Goal: Information Seeking & Learning: Check status

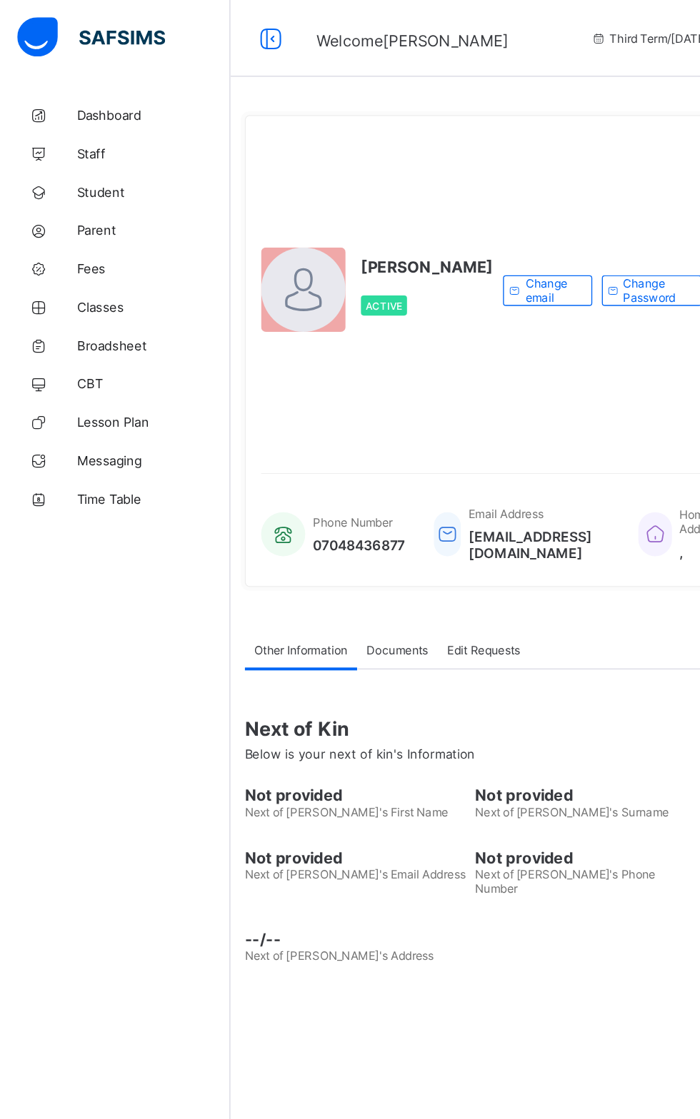
click at [106, 257] on span "Broadsheet" at bounding box center [114, 256] width 114 height 11
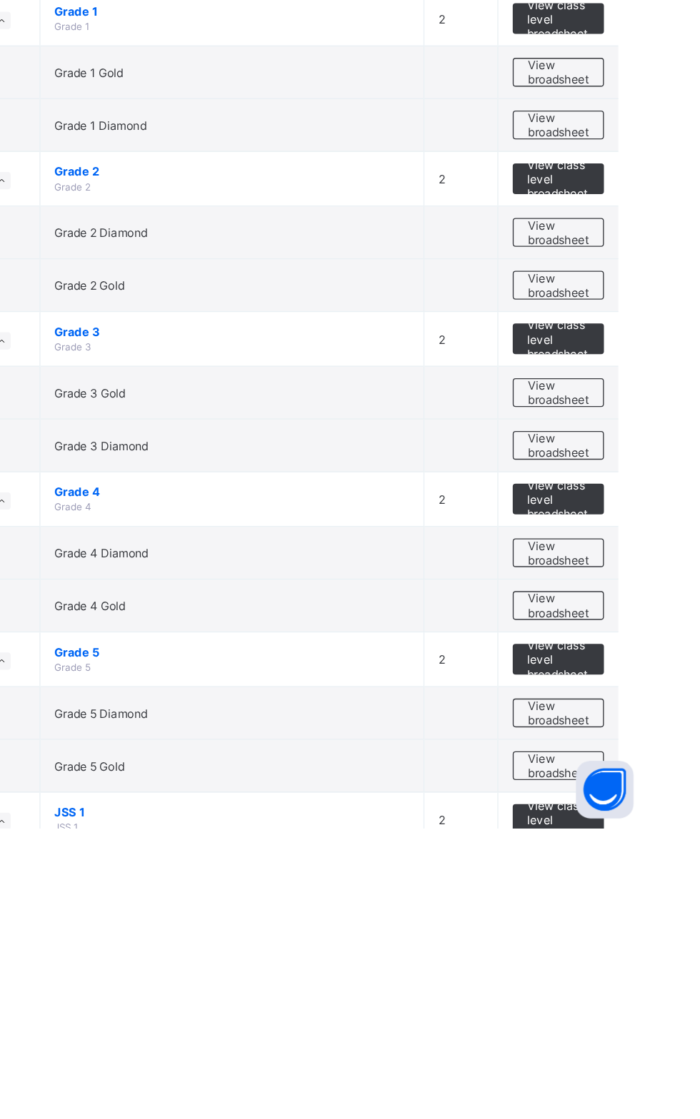
click at [627, 997] on span "View class level broadsheet" at bounding box center [629, 994] width 46 height 32
click at [628, 1035] on span "View broadsheet" at bounding box center [629, 1033] width 45 height 21
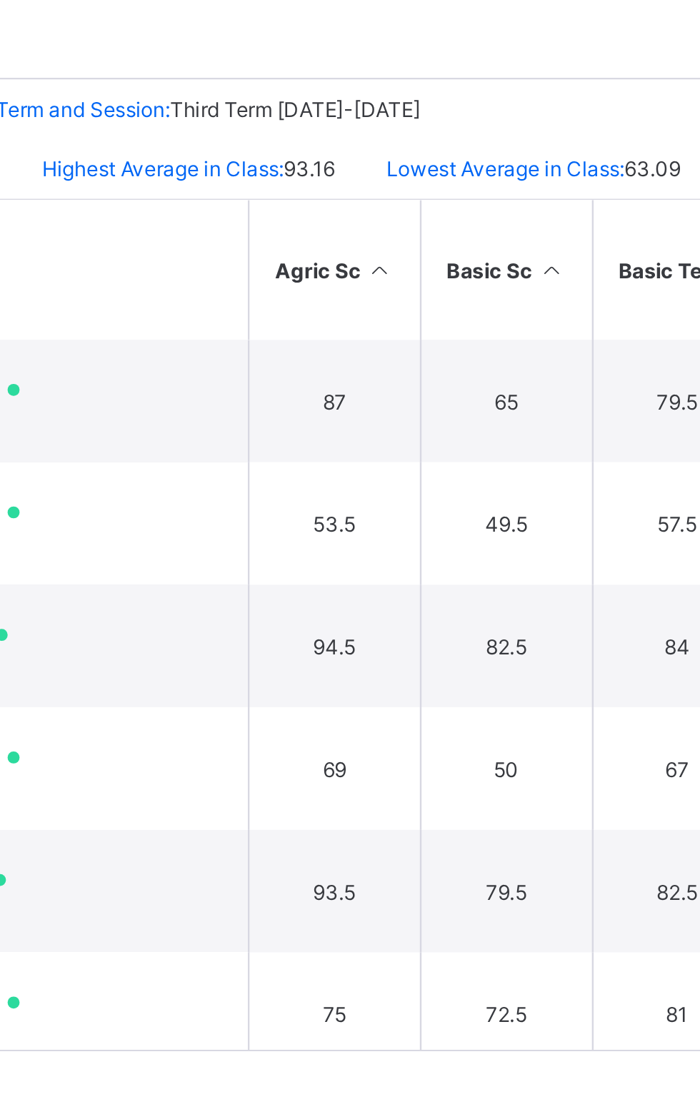
scroll to position [1, 0]
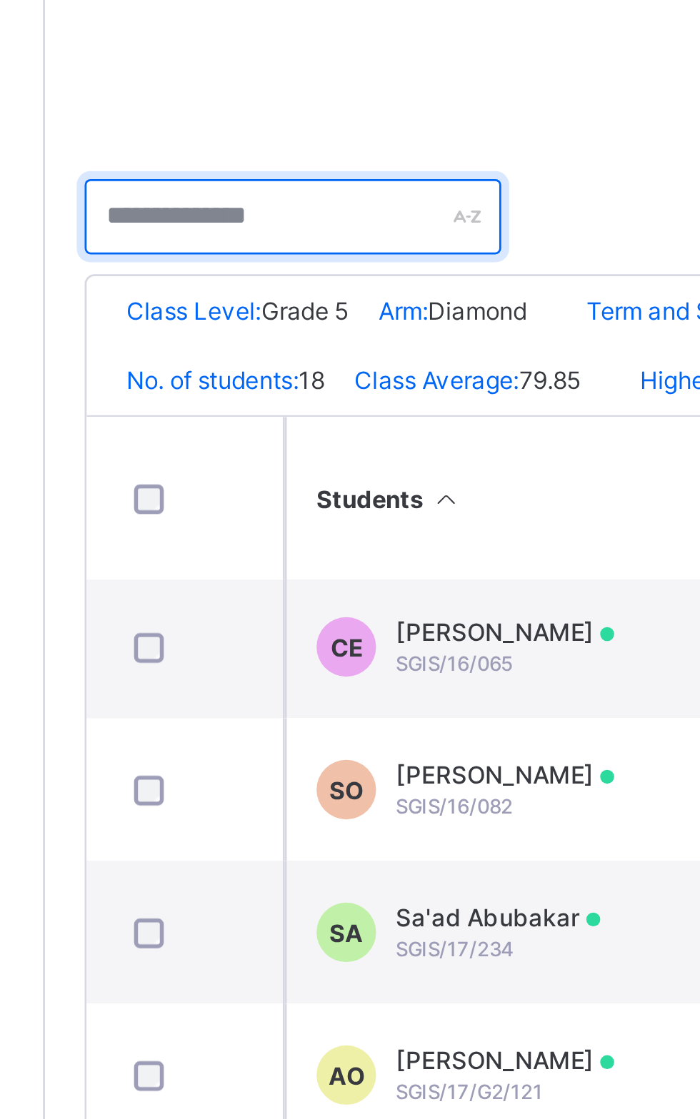
click at [272, 355] on input "text" at bounding box center [261, 359] width 150 height 27
click at [237, 353] on input "text" at bounding box center [261, 359] width 150 height 27
click at [276, 363] on input "text" at bounding box center [261, 359] width 150 height 27
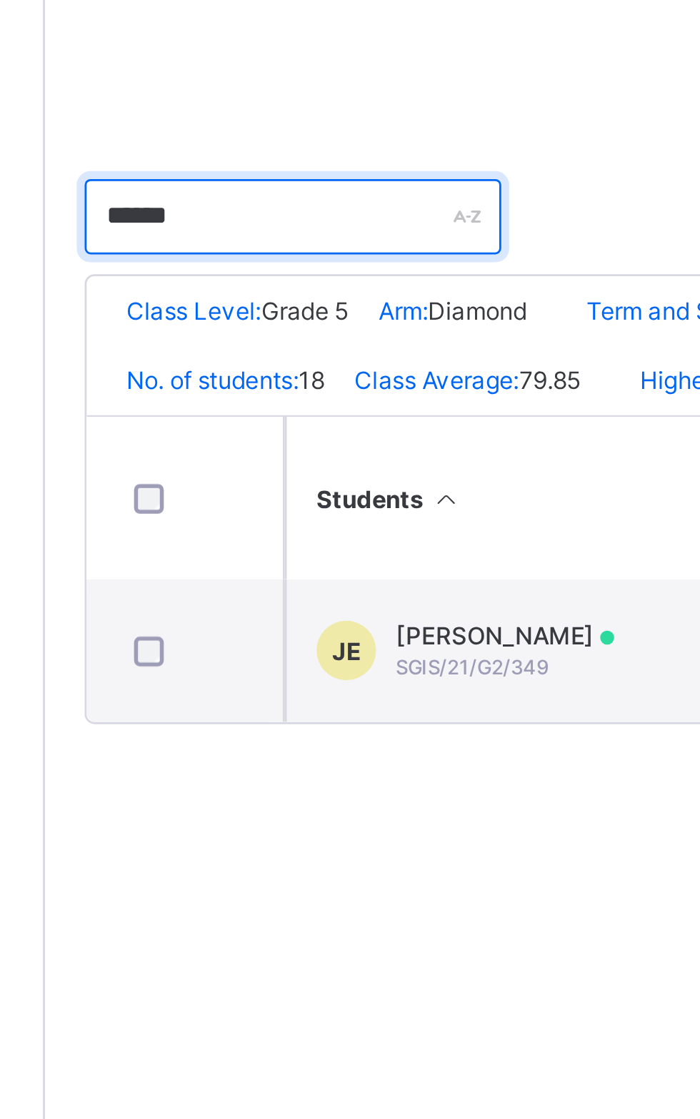
type input "*****"
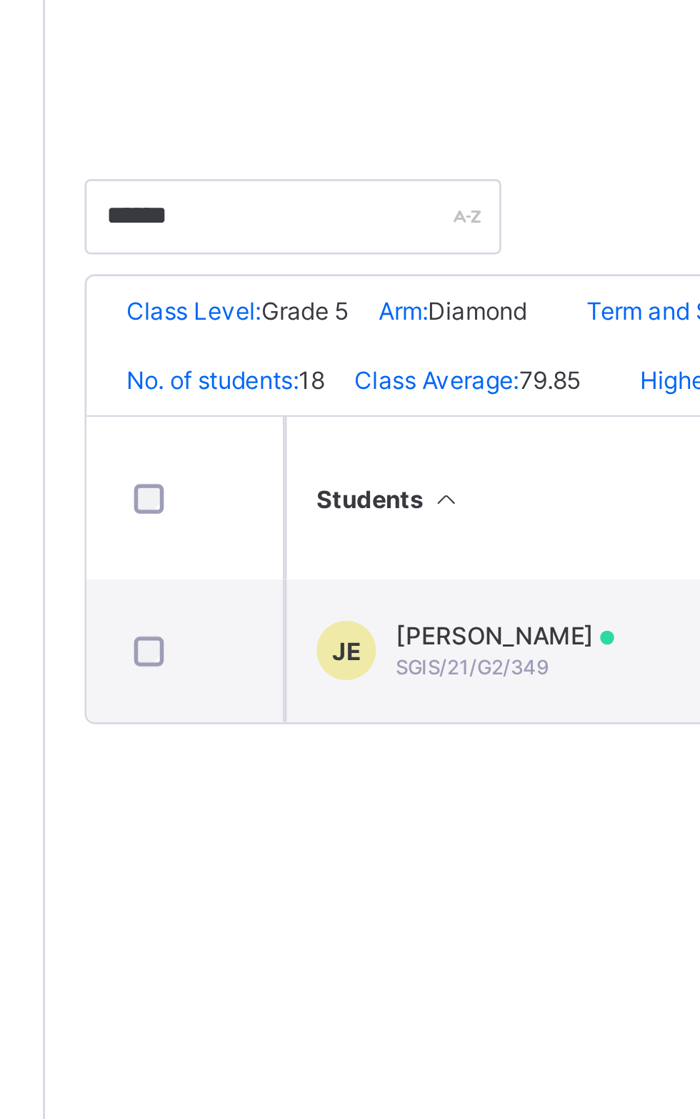
click at [338, 538] on td "JE James Deborah Eleojo SGIS/21/G2/349" at bounding box center [365, 515] width 214 height 51
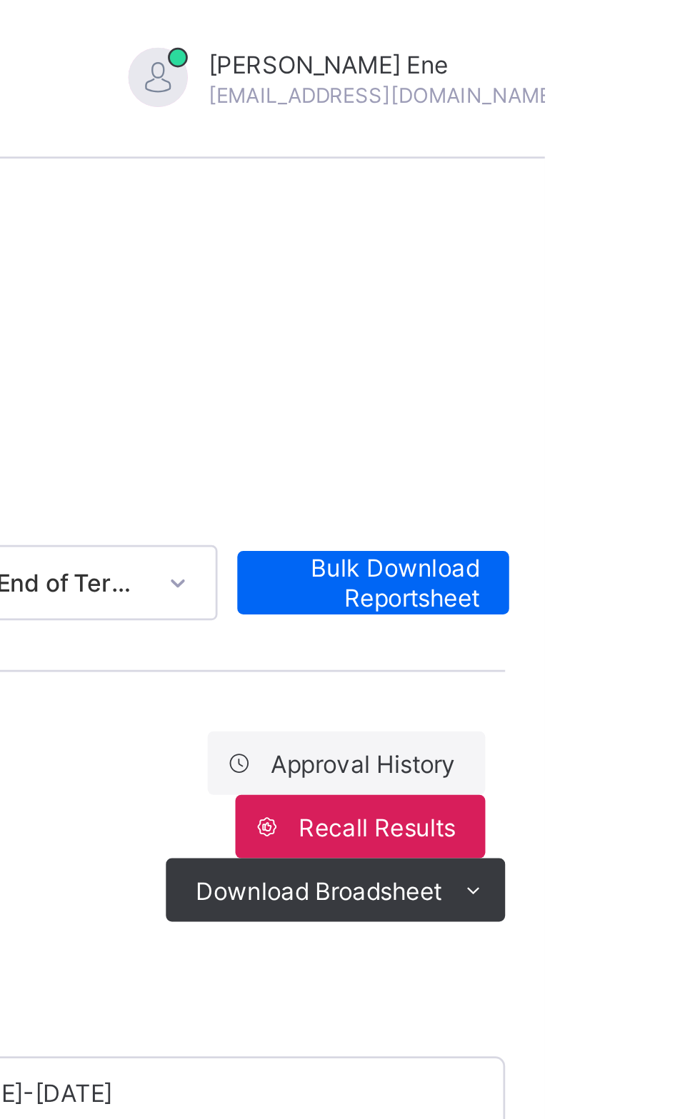
click at [598, 570] on span "View Reportsheet" at bounding box center [609, 580] width 63 height 21
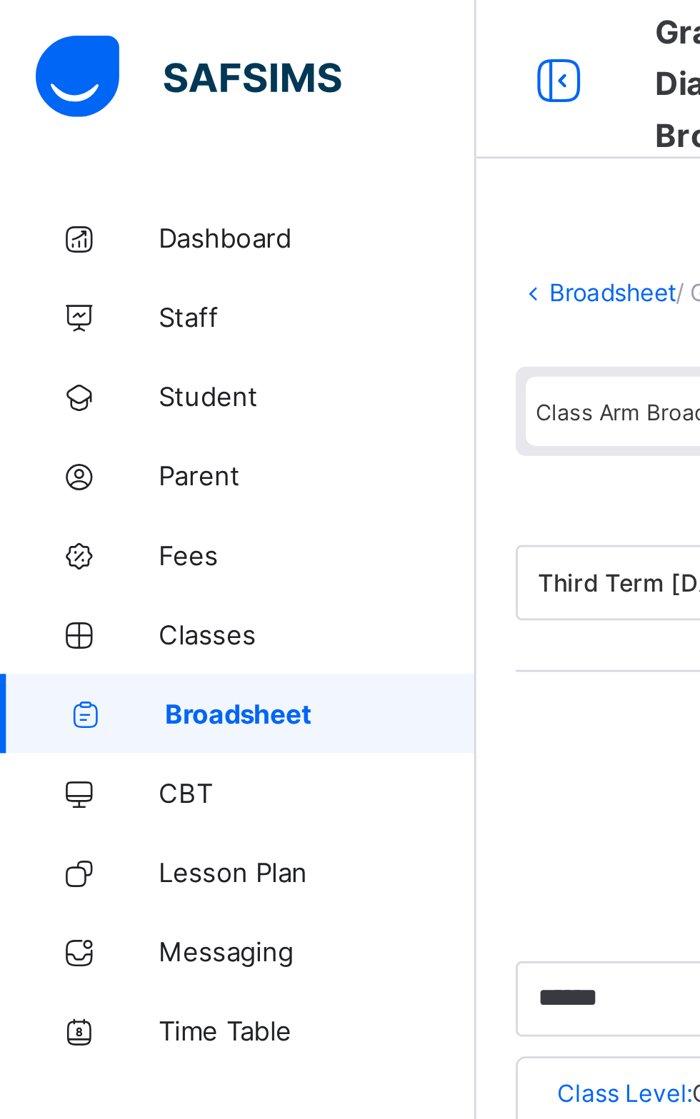
click at [99, 256] on span "Broadsheet" at bounding box center [115, 256] width 112 height 11
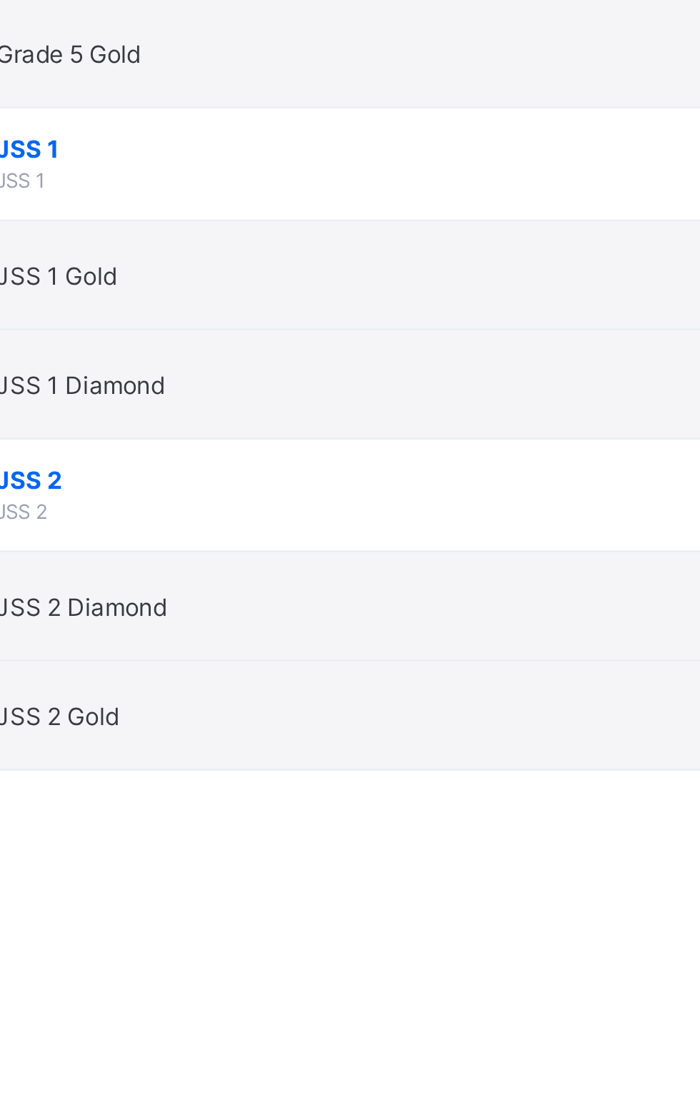
scroll to position [216, 0]
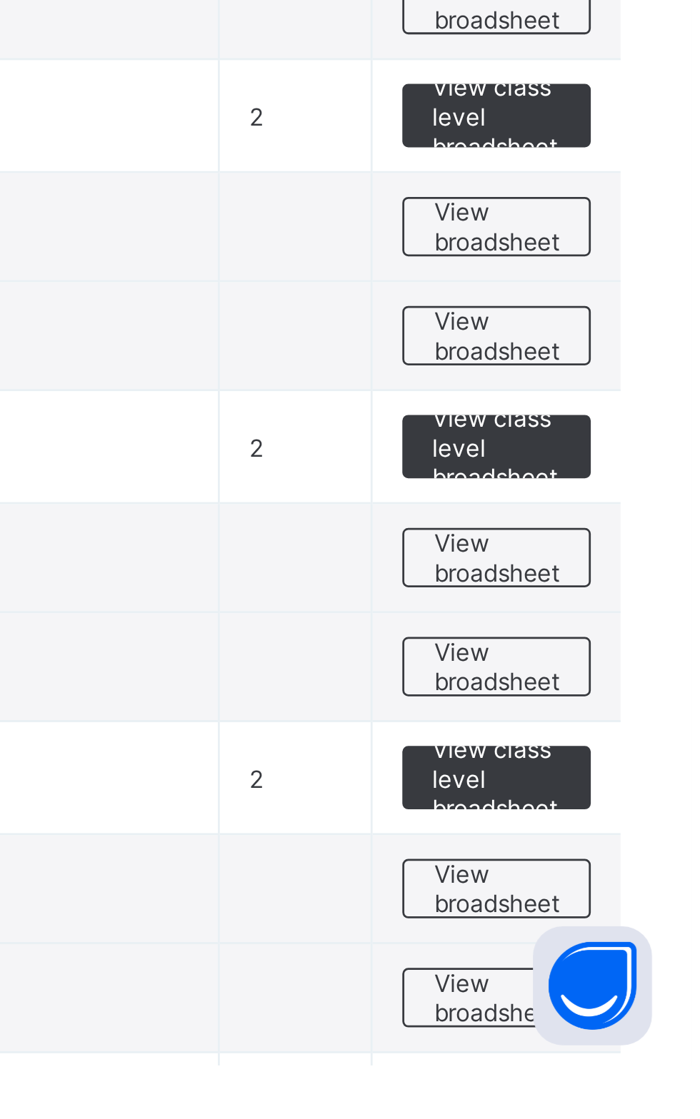
click at [627, 965] on span "View broadsheet" at bounding box center [629, 975] width 45 height 21
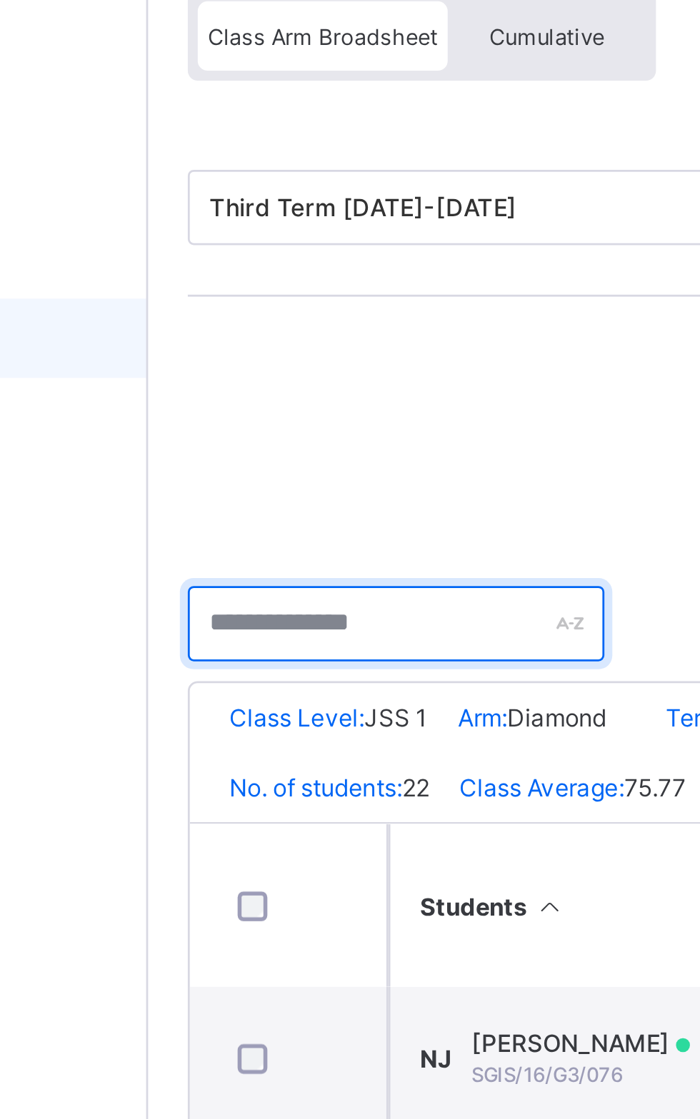
click at [268, 353] on input "text" at bounding box center [261, 359] width 150 height 27
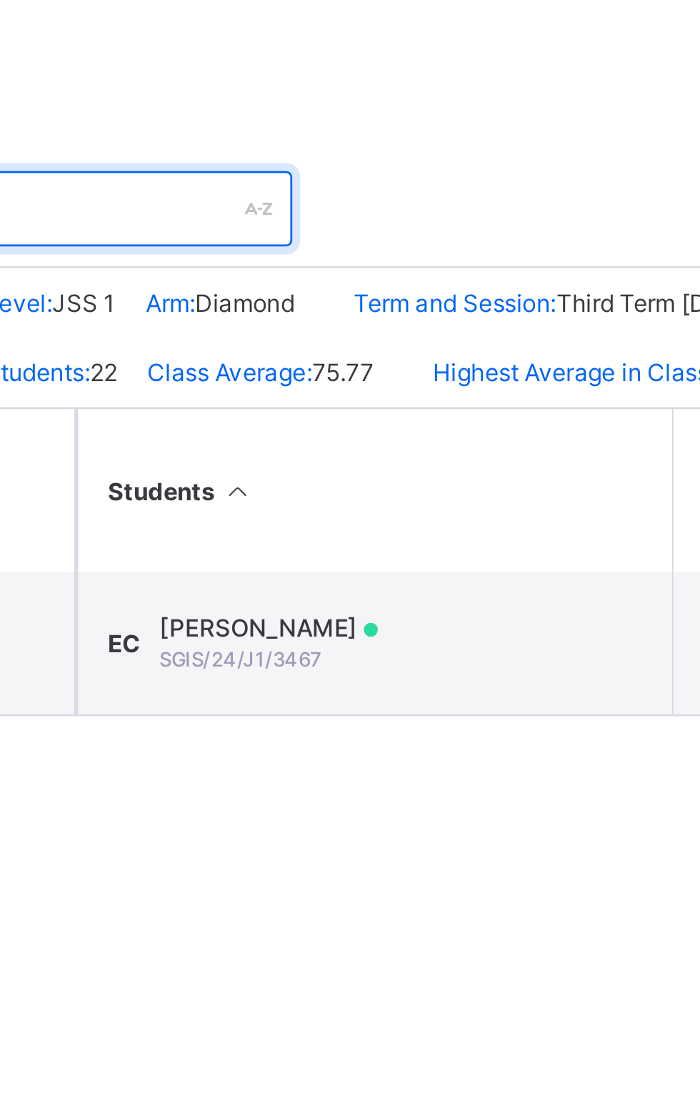
type input "****"
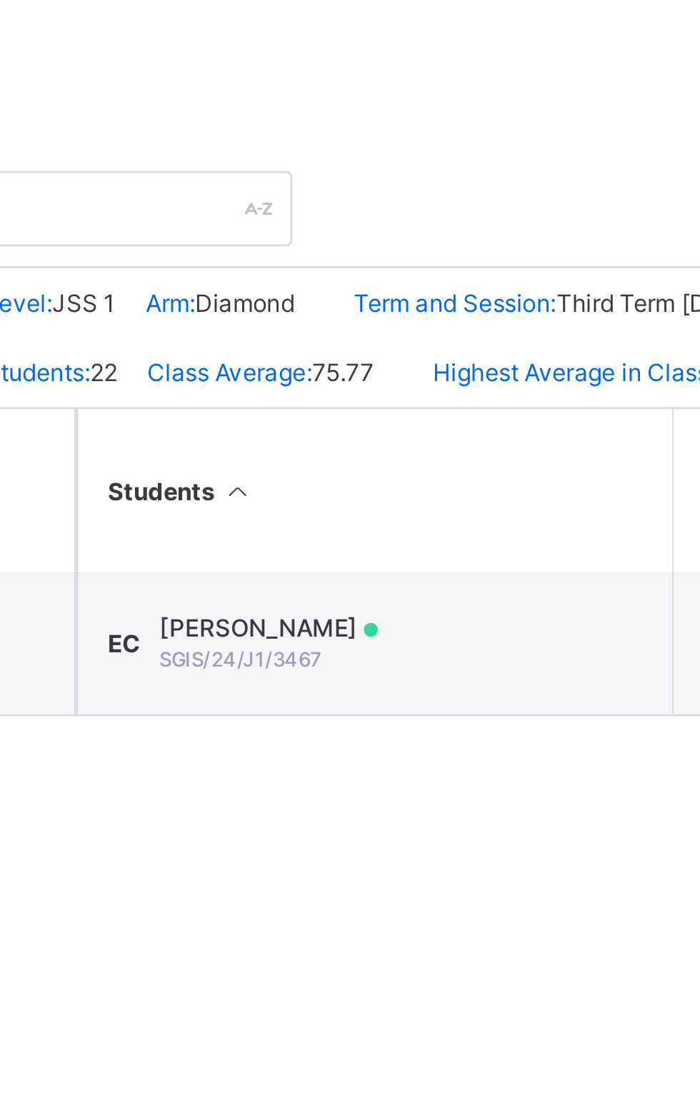
click at [334, 530] on td "EC Ezenwanne Christabel SGIS/24/J1/3467" at bounding box center [365, 515] width 214 height 51
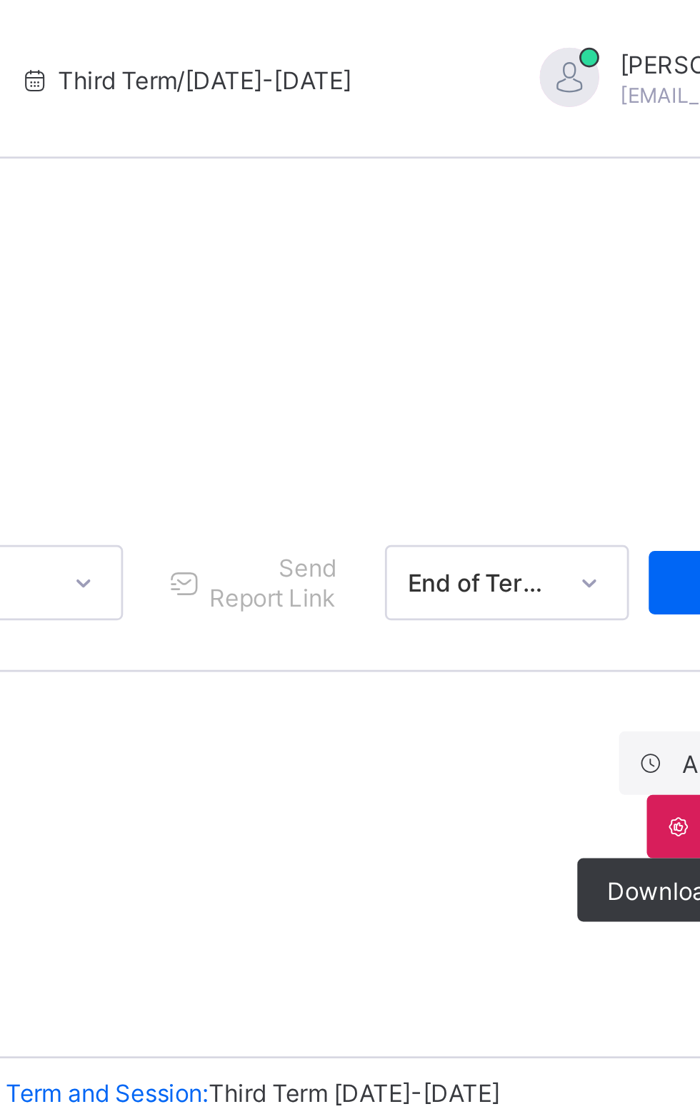
click at [580, 570] on span "View Reportsheet" at bounding box center [609, 580] width 63 height 21
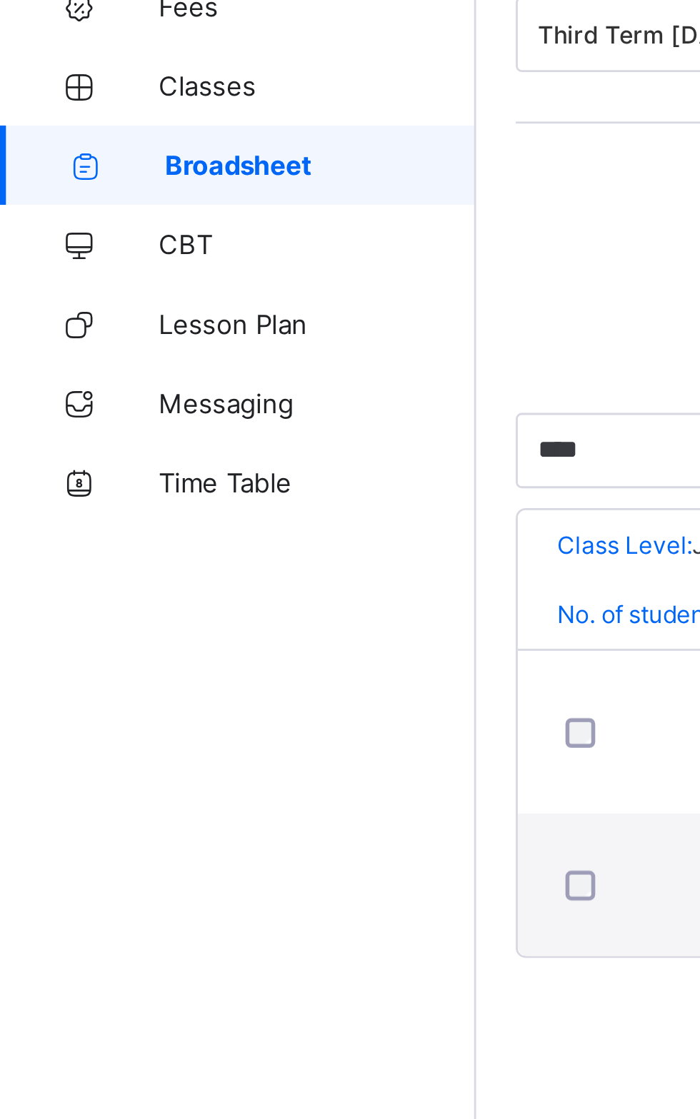
click at [121, 251] on span "Broadsheet" at bounding box center [115, 256] width 112 height 11
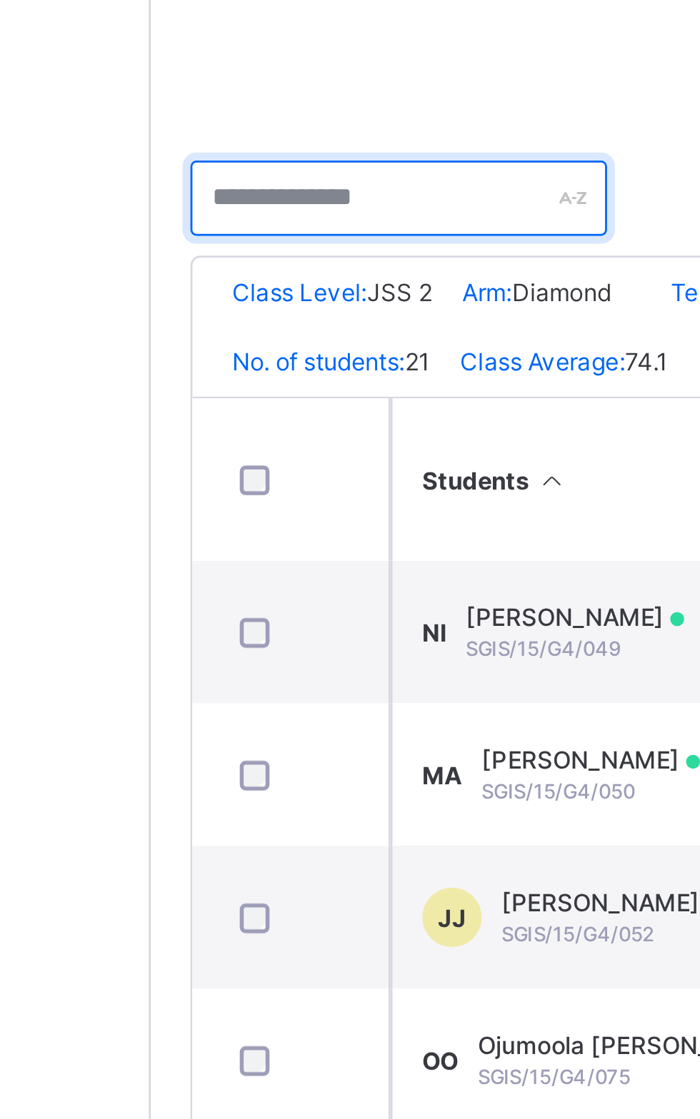
click at [235, 357] on input "text" at bounding box center [261, 359] width 150 height 27
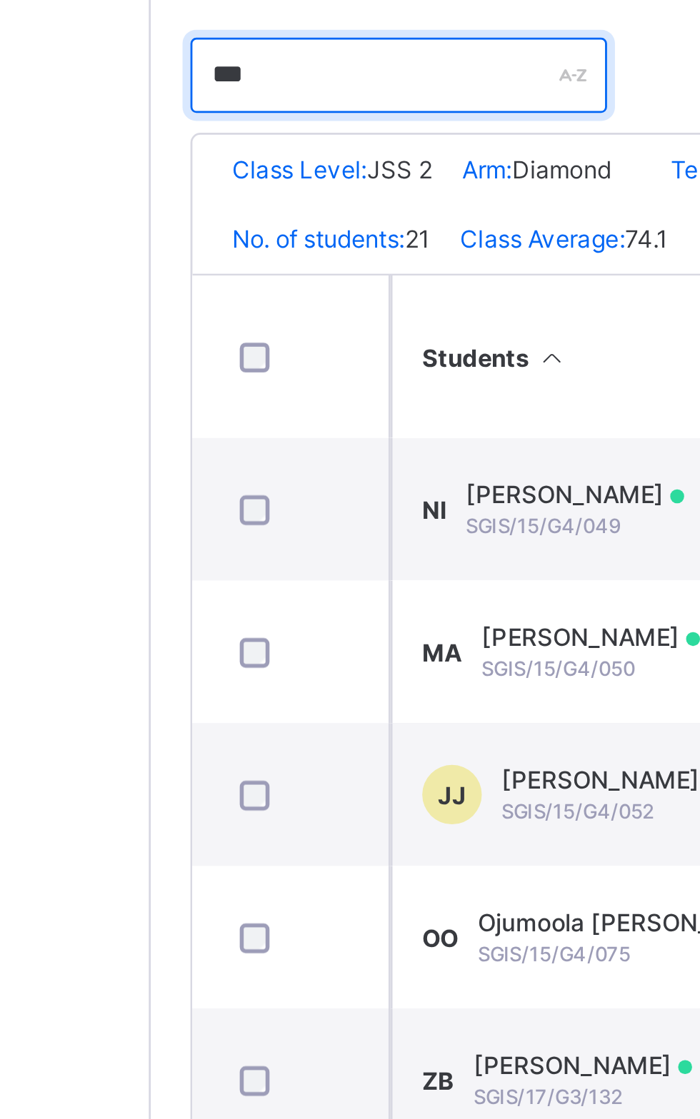
type input "********"
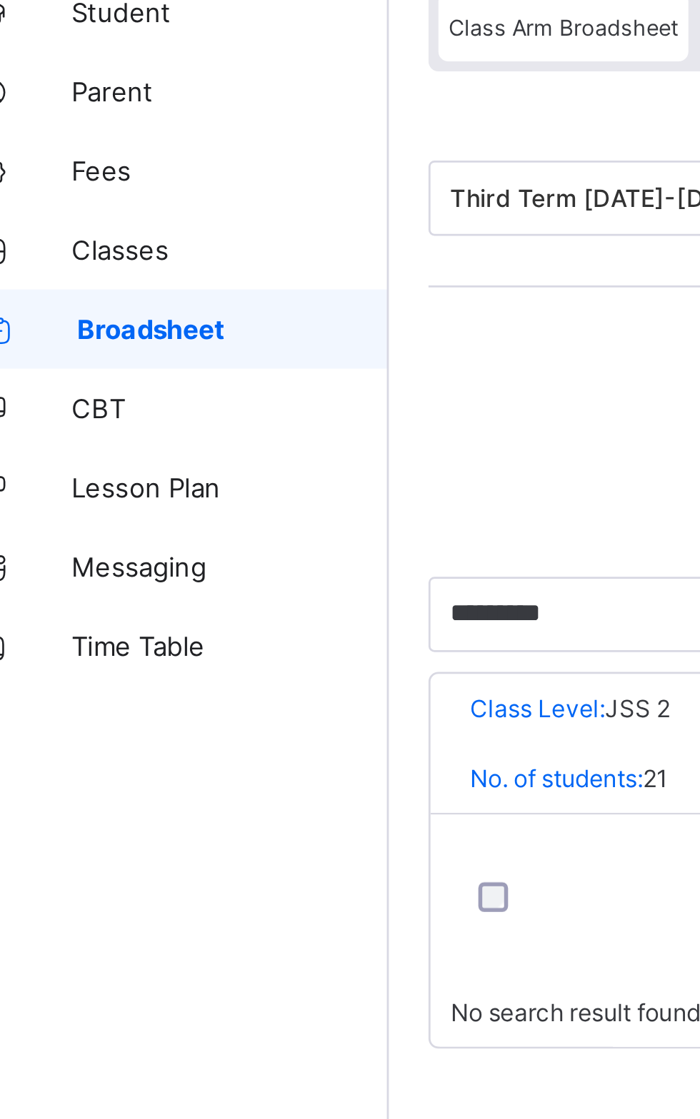
click at [106, 261] on span "Broadsheet" at bounding box center [115, 256] width 112 height 11
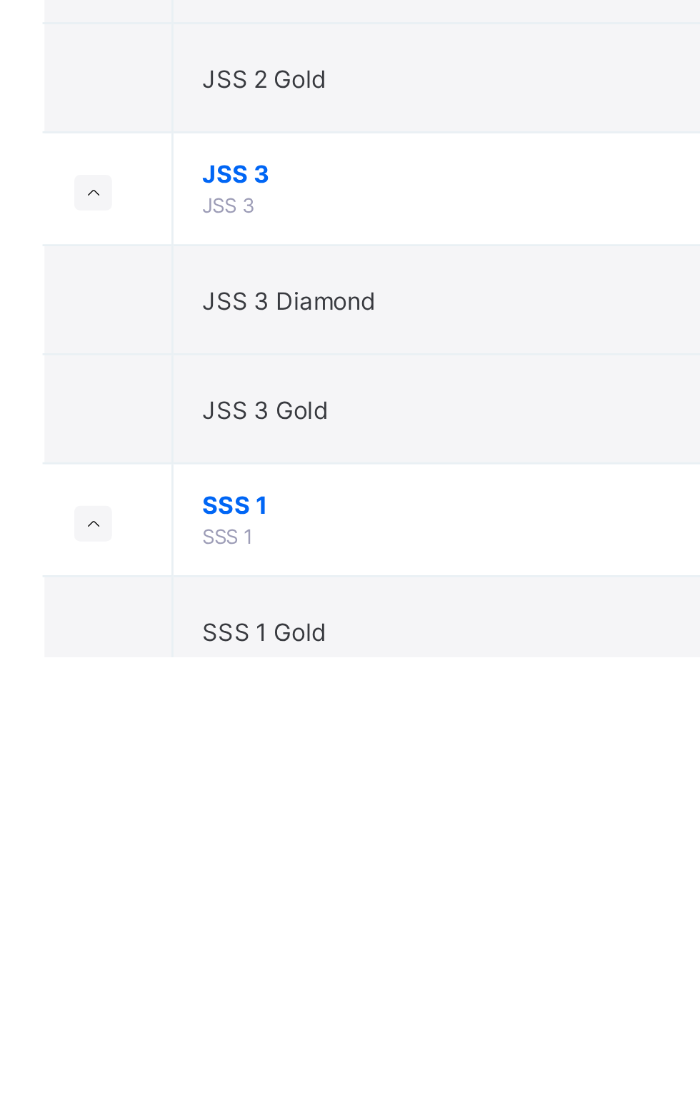
scroll to position [401, 0]
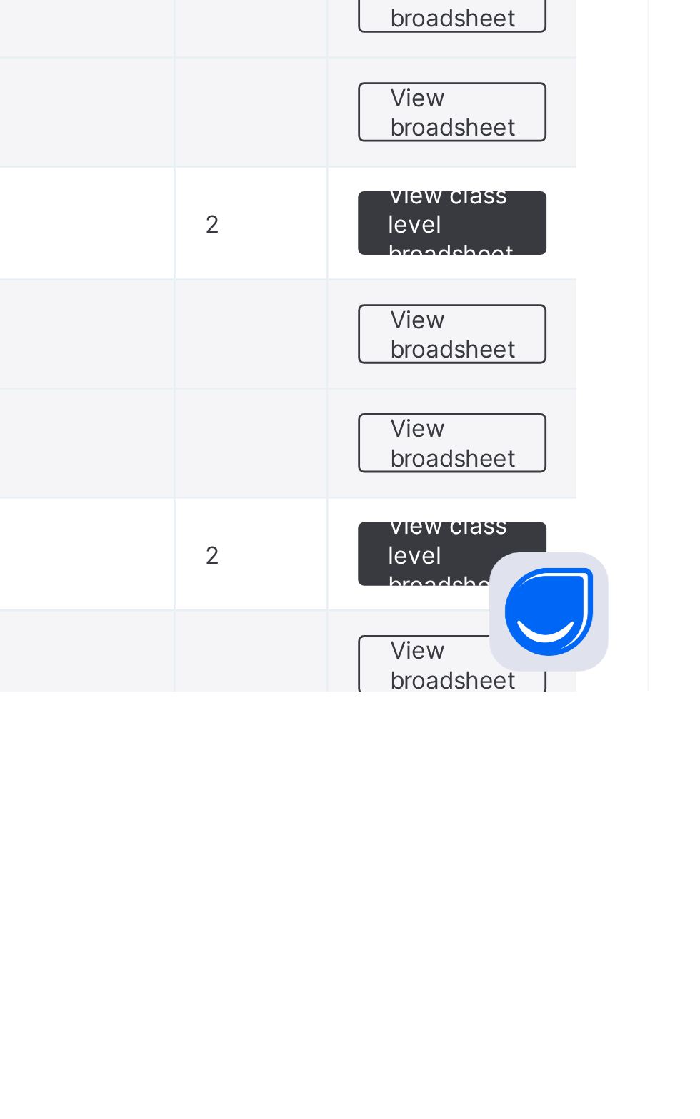
click at [625, 1027] on span "View broadsheet" at bounding box center [629, 1030] width 45 height 21
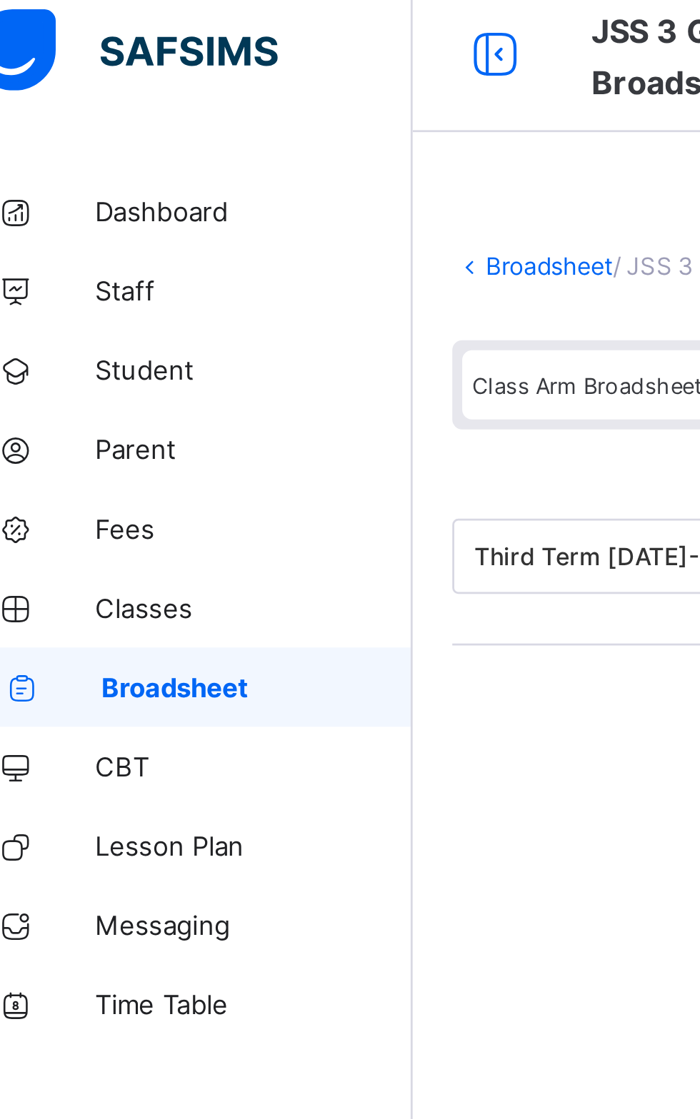
click at [129, 248] on link "Broadsheet" at bounding box center [85, 257] width 171 height 29
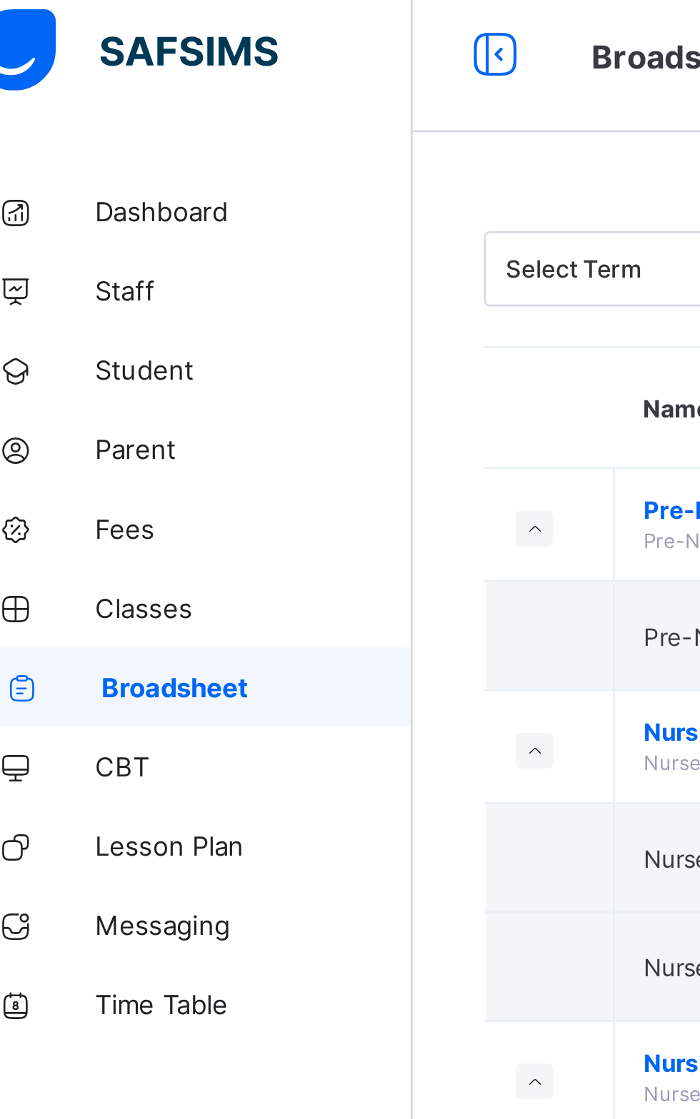
click at [122, 251] on link "Broadsheet" at bounding box center [85, 257] width 171 height 29
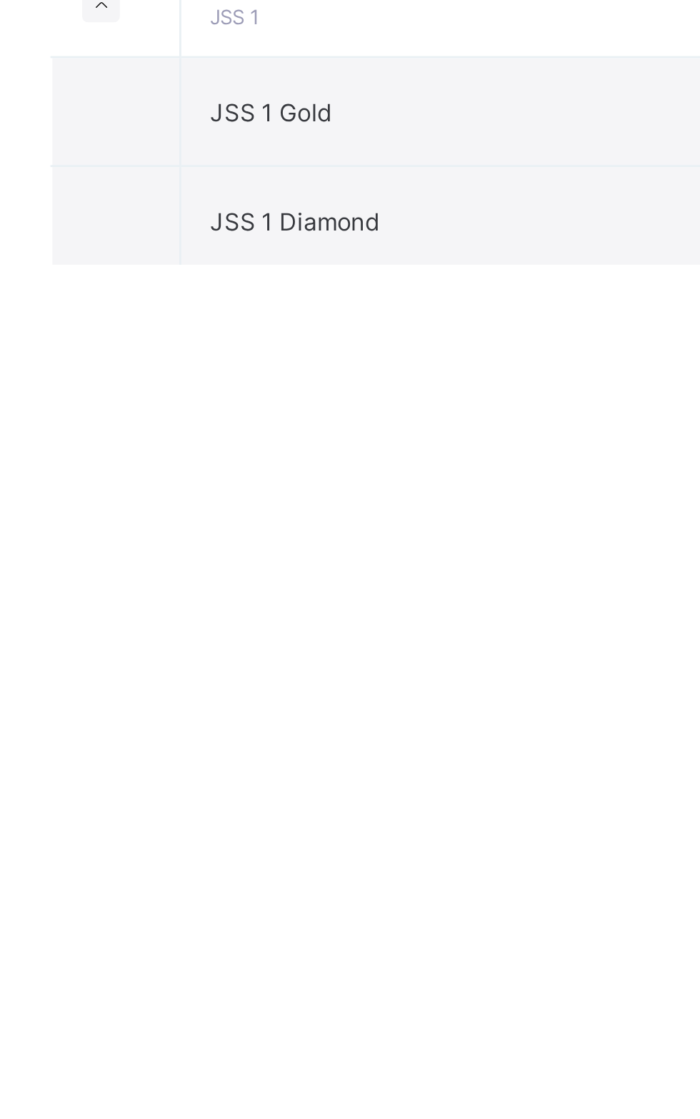
scroll to position [90, 0]
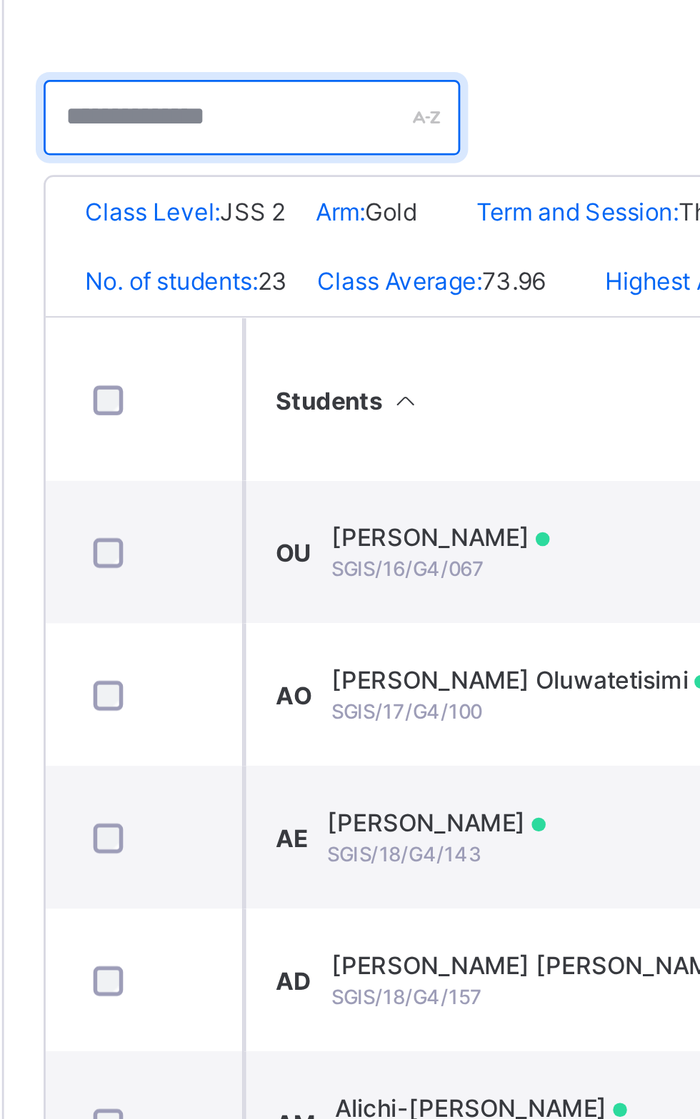
click at [262, 363] on input "text" at bounding box center [261, 359] width 150 height 27
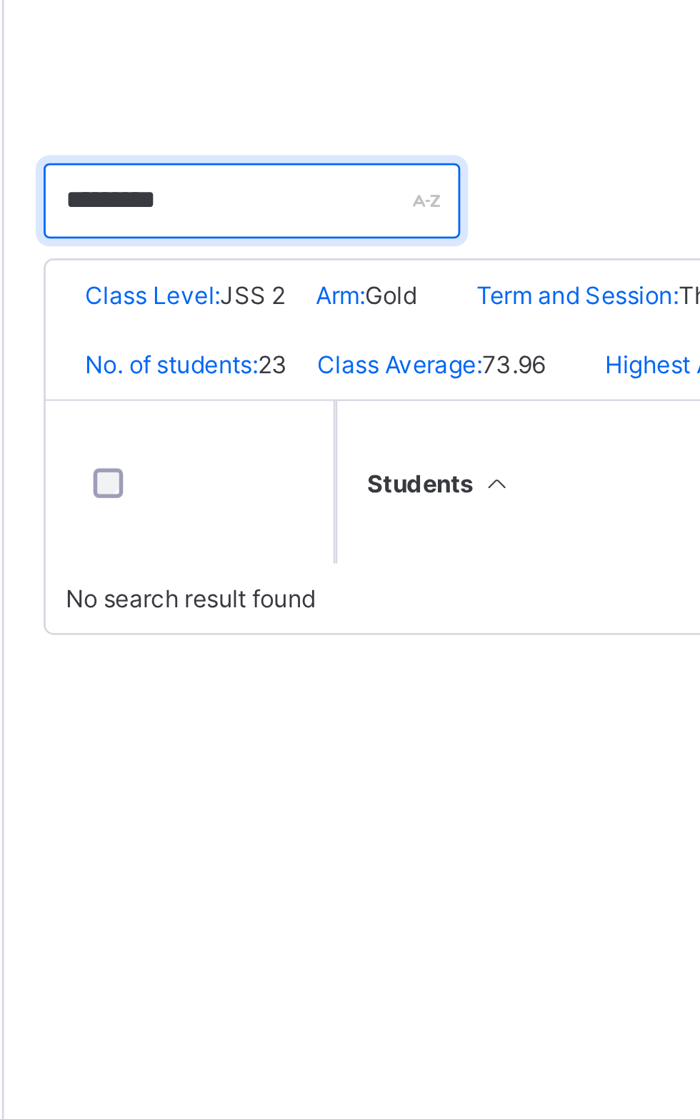
click at [270, 353] on input "********" at bounding box center [261, 359] width 150 height 27
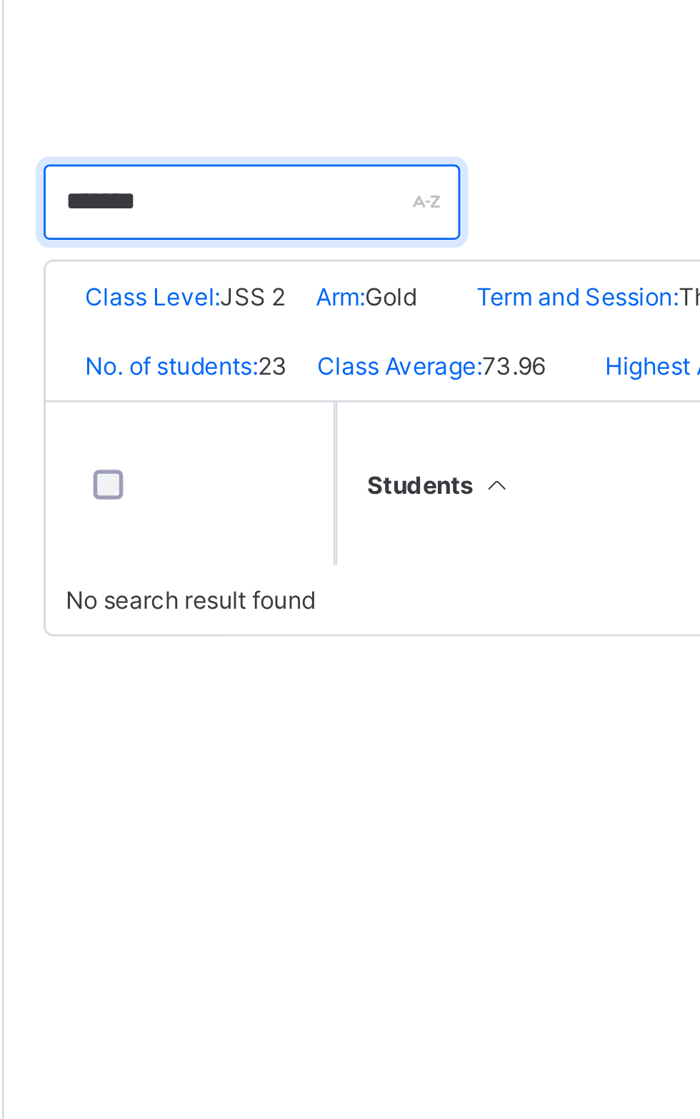
click at [258, 357] on input "*******" at bounding box center [261, 359] width 150 height 27
type input "*"
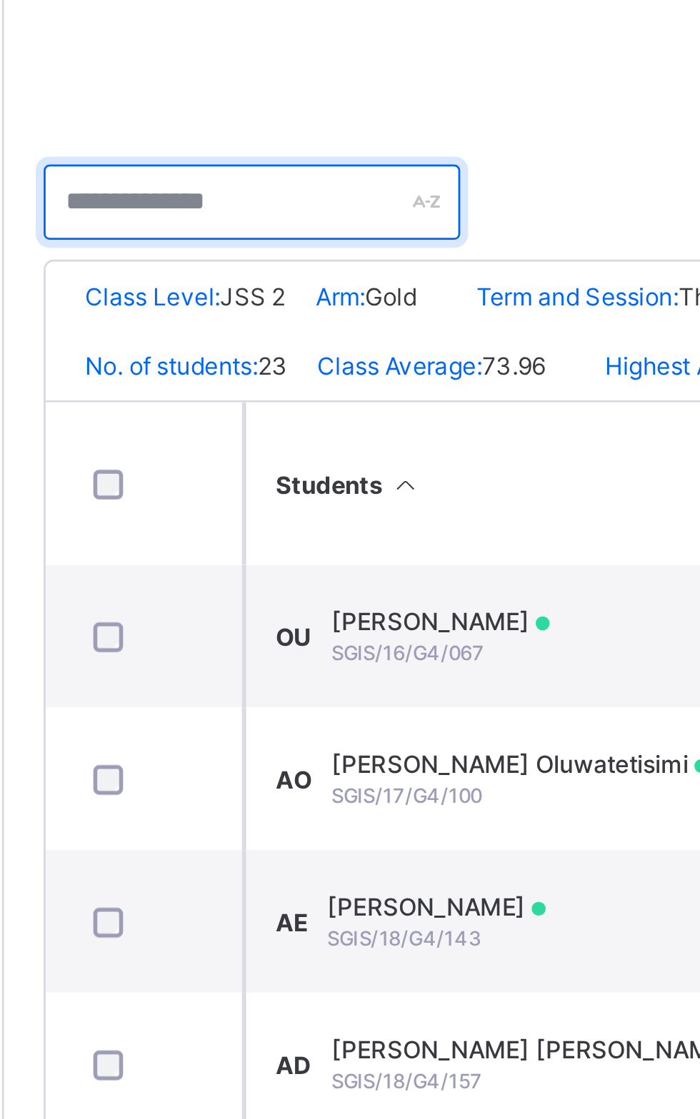
click at [253, 358] on input "text" at bounding box center [261, 359] width 150 height 27
click at [262, 356] on input "text" at bounding box center [261, 359] width 150 height 27
click at [250, 356] on input "text" at bounding box center [261, 359] width 150 height 27
click at [264, 354] on input "text" at bounding box center [261, 359] width 150 height 27
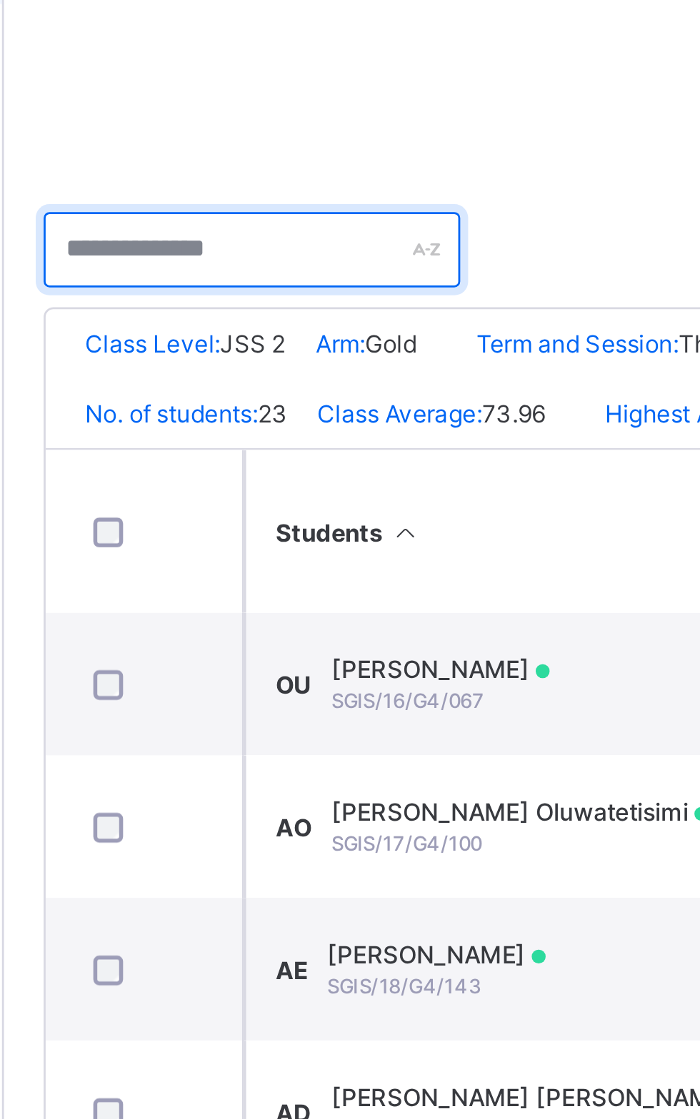
click at [226, 354] on input "text" at bounding box center [261, 359] width 150 height 27
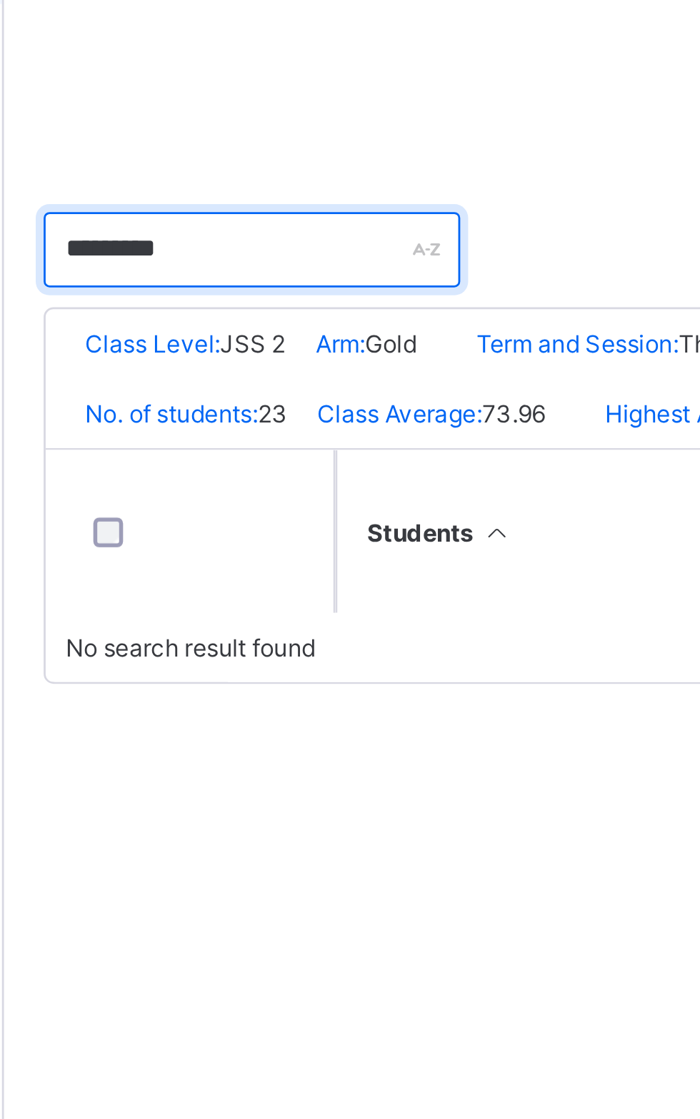
click at [271, 357] on input "********" at bounding box center [261, 359] width 150 height 27
type input "*"
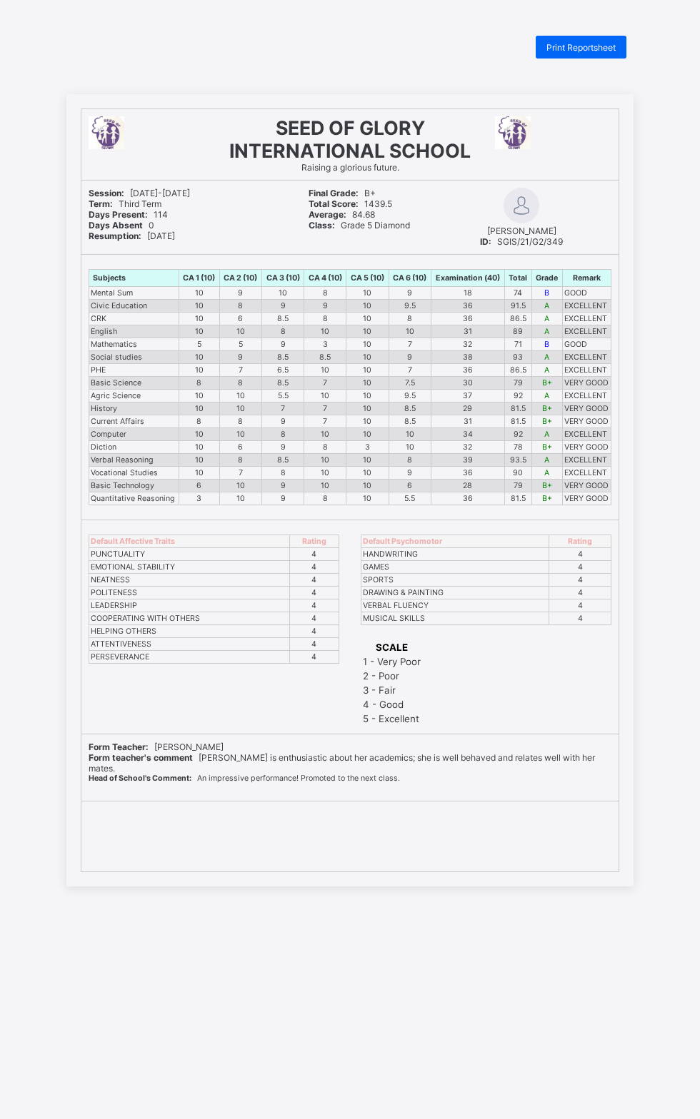
click at [581, 47] on span "Print Reportsheet" at bounding box center [580, 47] width 69 height 11
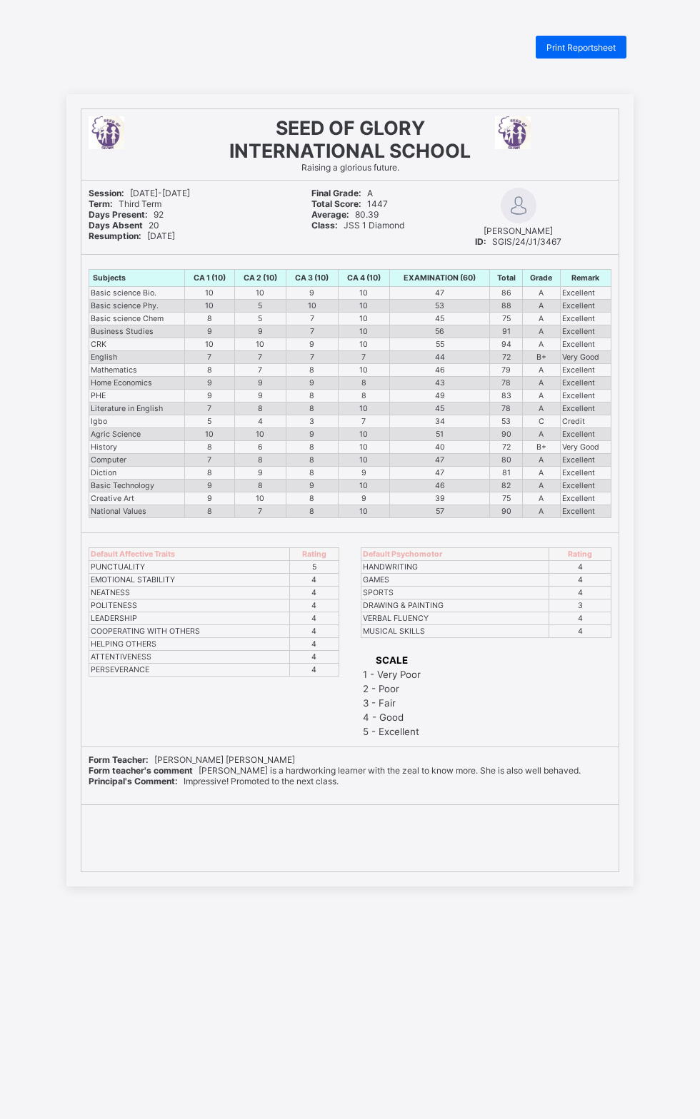
click at [583, 47] on span "Print Reportsheet" at bounding box center [580, 47] width 69 height 11
click at [616, 50] on div "Print Reportsheet" at bounding box center [580, 47] width 91 height 23
